Goal: Find specific page/section: Find specific page/section

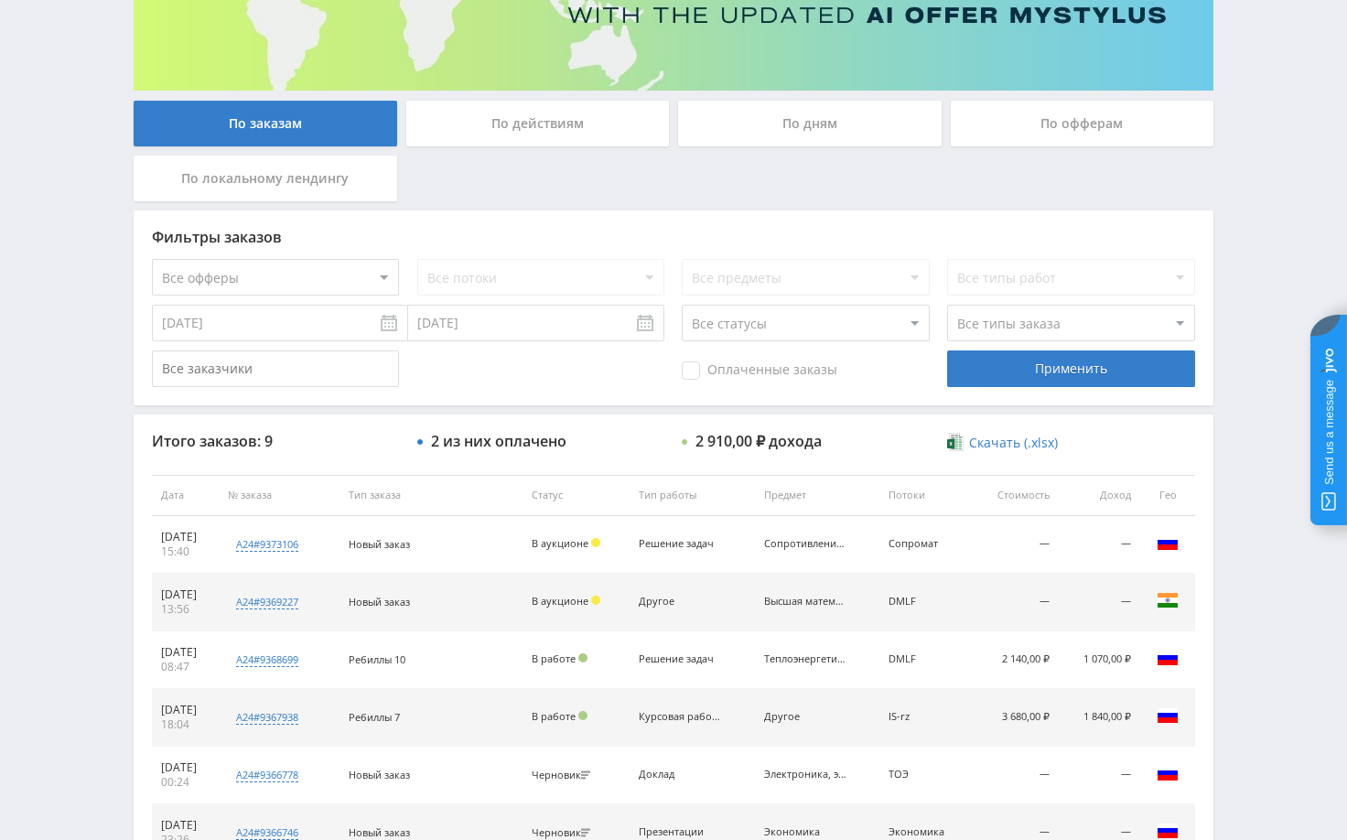
scroll to position [275, 0]
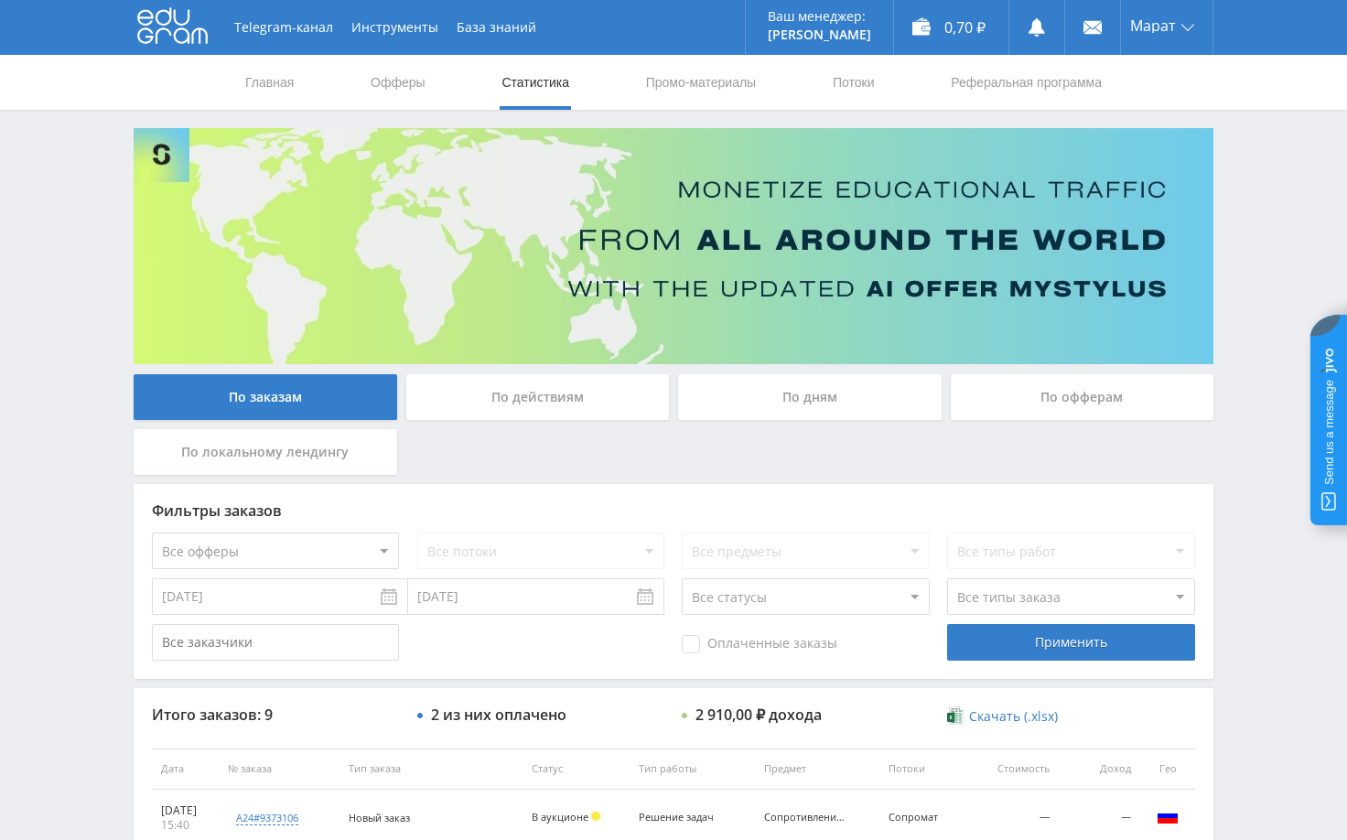
click at [1245, 246] on div "Telegram-канал Инструменты База знаний Ваш менеджер: [PERSON_NAME] Online @edug…" at bounding box center [673, 721] width 1347 height 1442
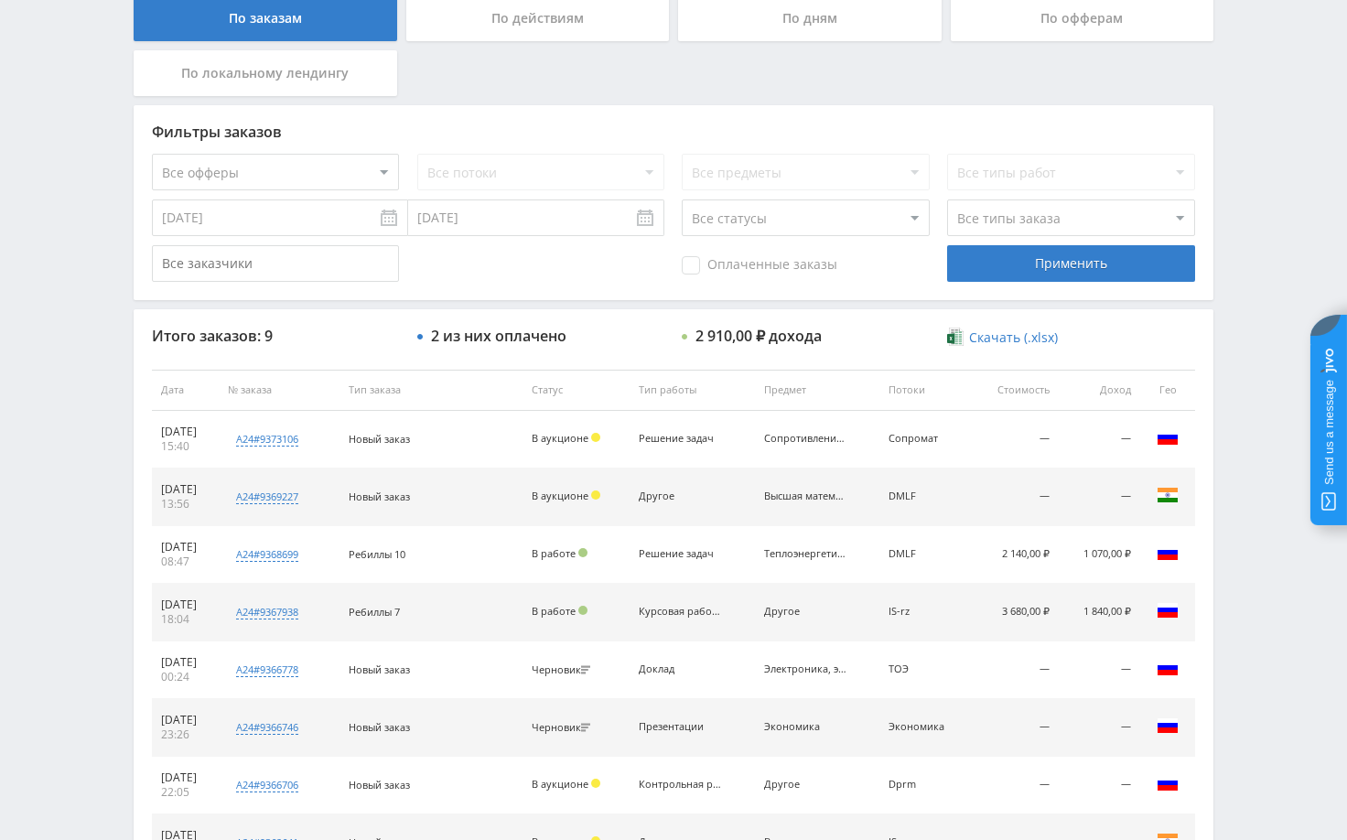
scroll to position [458, 0]
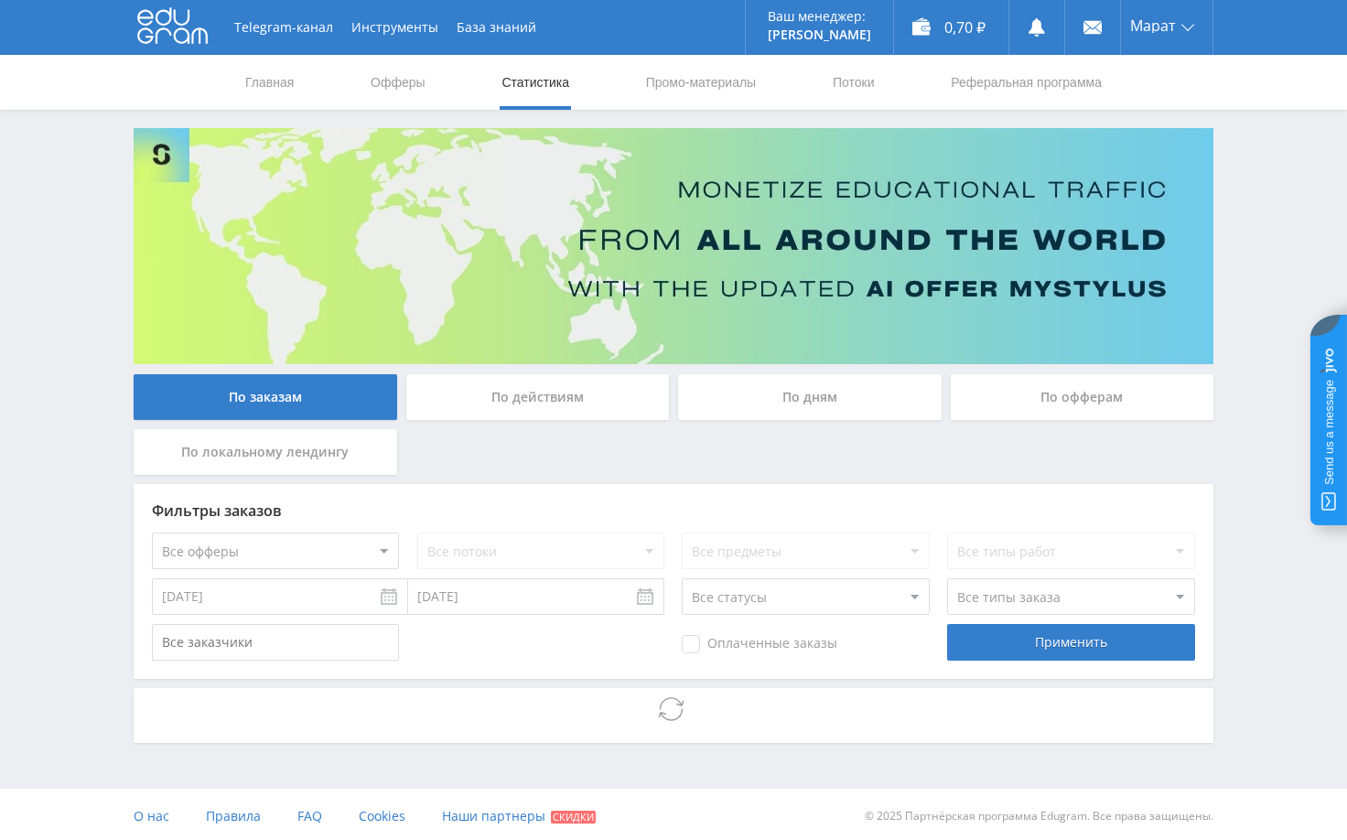
drag, startPoint x: 1287, startPoint y: 220, endPoint x: 1276, endPoint y: 219, distance: 11.0
click at [1284, 223] on div "Telegram-канал Инструменты База знаний Ваш менеджер: [PERSON_NAME] Online @edug…" at bounding box center [673, 422] width 1347 height 844
click at [1276, 196] on div "Telegram-канал Инструменты База знаний Ваш менеджер: [PERSON_NAME] Online @edug…" at bounding box center [673, 422] width 1347 height 844
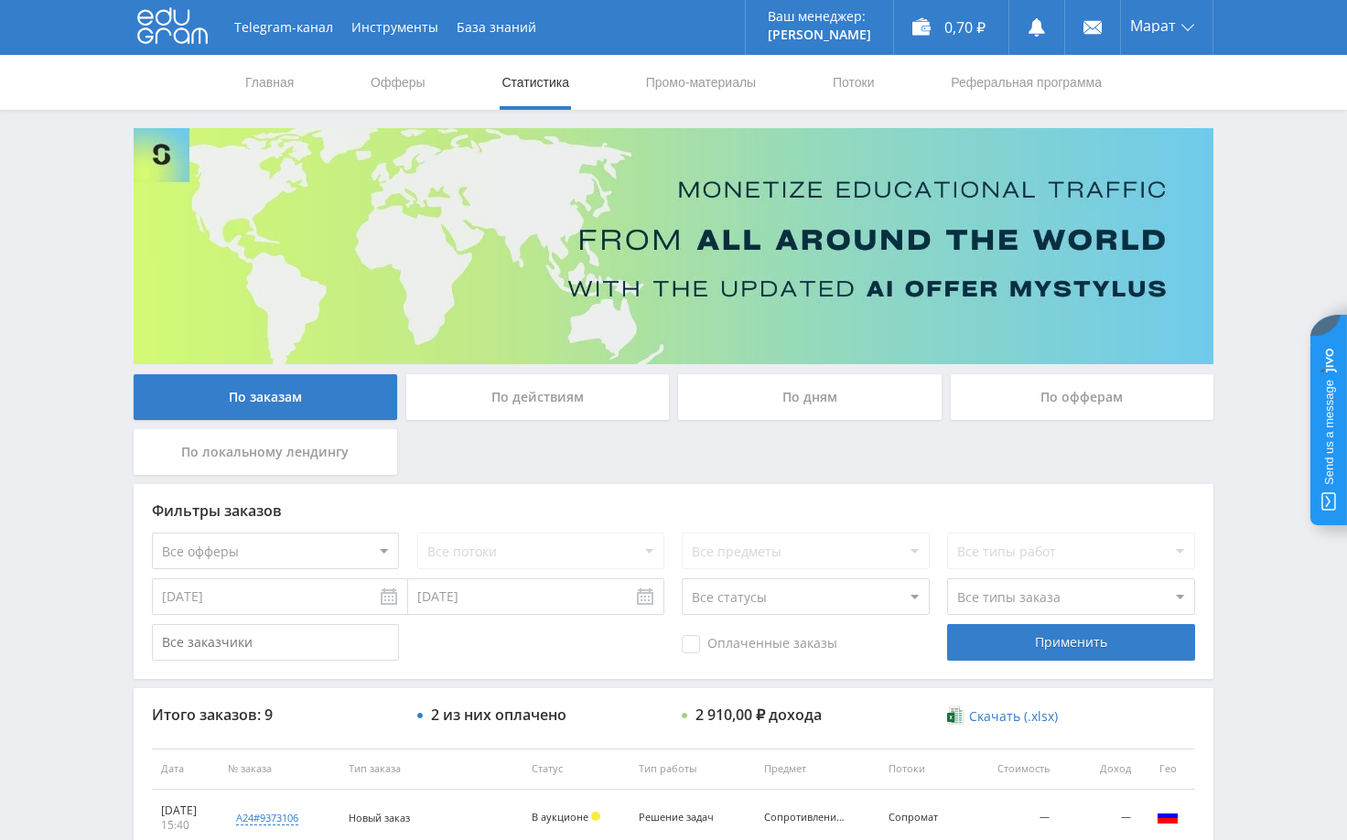
click at [1277, 189] on div "Telegram-канал Инструменты База знаний Ваш менеджер: [PERSON_NAME] Online @edug…" at bounding box center [673, 721] width 1347 height 1442
click at [1288, 184] on div "Telegram-канал Инструменты База знаний Ваш менеджер: [PERSON_NAME] Online @edug…" at bounding box center [673, 721] width 1347 height 1442
click at [1272, 189] on div "Telegram-канал Инструменты База знаний Ваш менеджер: [PERSON_NAME] Online @edug…" at bounding box center [673, 721] width 1347 height 1442
click at [1279, 199] on div "Telegram-канал Инструменты База знаний Ваш менеджер: [PERSON_NAME] Online @edug…" at bounding box center [673, 721] width 1347 height 1442
